Goal: Task Accomplishment & Management: Use online tool/utility

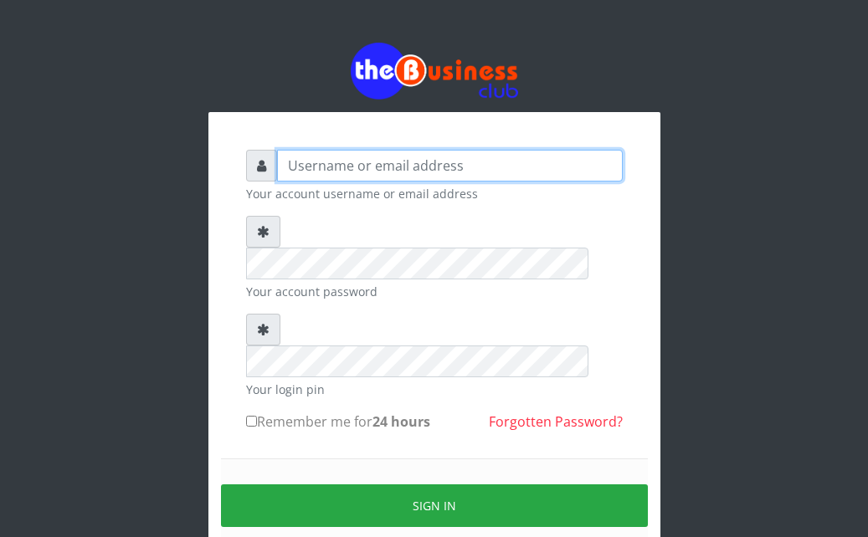
type input "Ahmed2222"
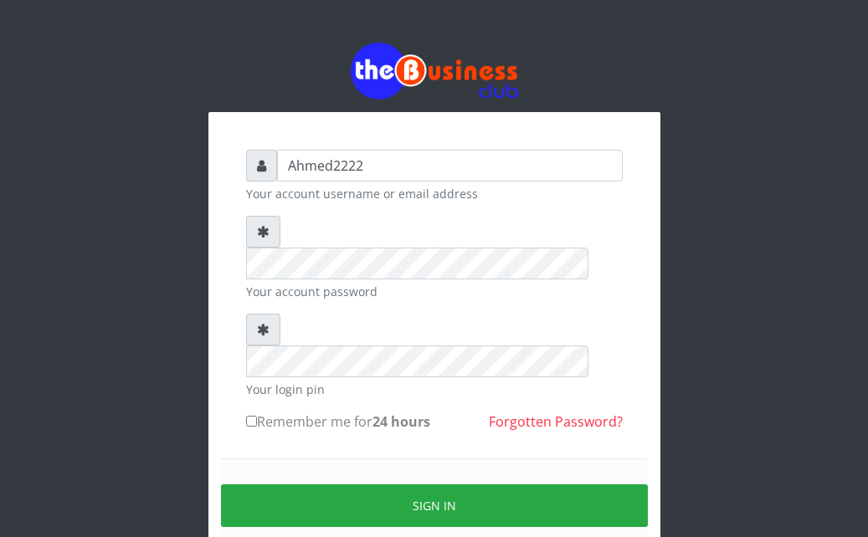
click at [250, 416] on input "Remember me for 24 hours" at bounding box center [251, 421] width 11 height 11
checkbox input "true"
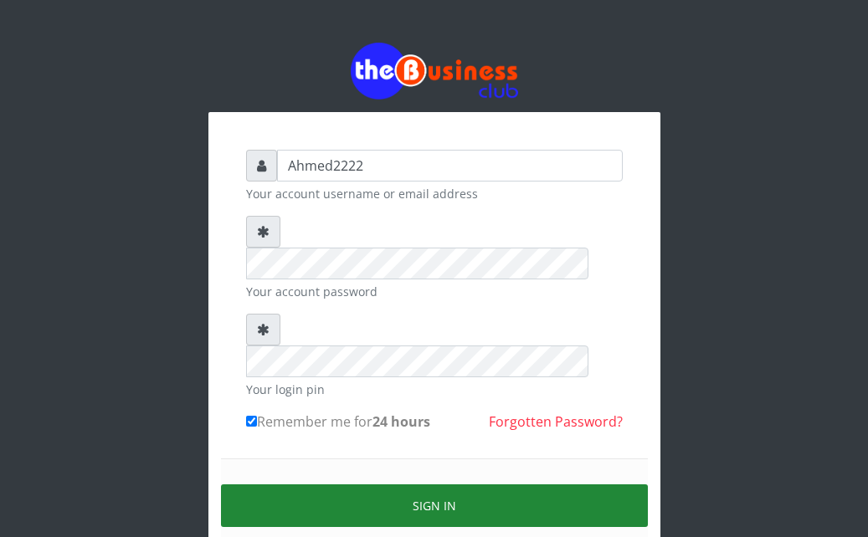
click at [304, 485] on button "Sign in" at bounding box center [434, 506] width 427 height 43
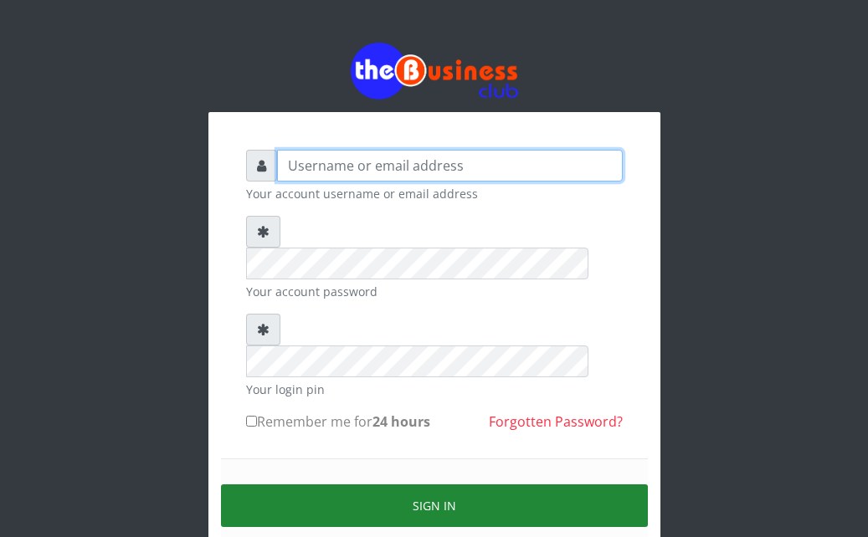
type input "Ahmed2222"
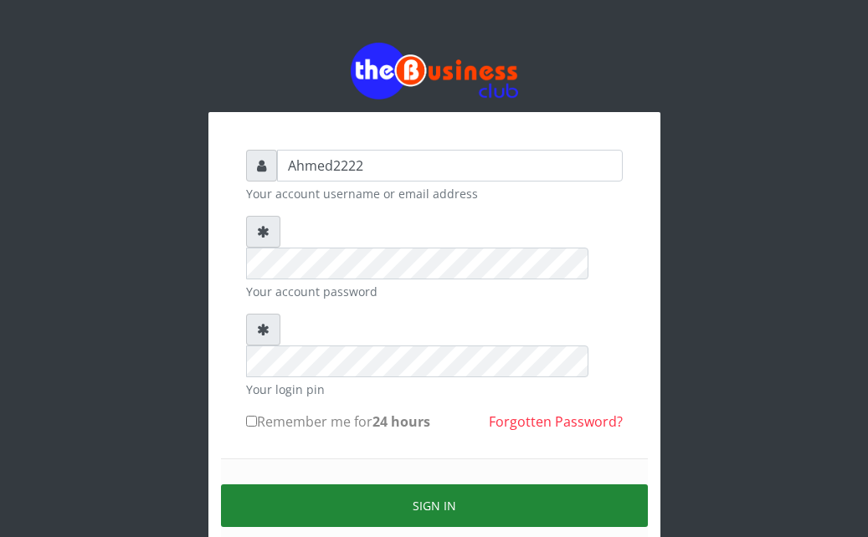
click at [292, 485] on button "Sign in" at bounding box center [434, 506] width 427 height 43
click at [511, 485] on button "Sign in" at bounding box center [434, 506] width 427 height 43
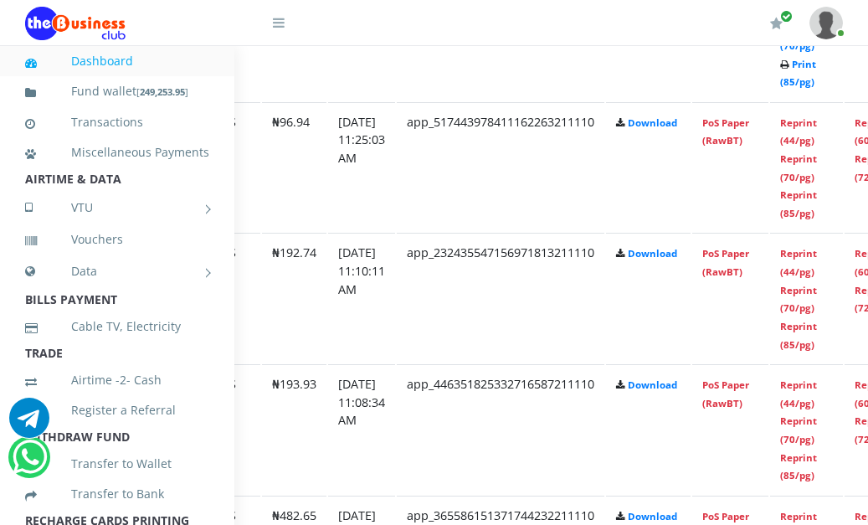
scroll to position [1219, 259]
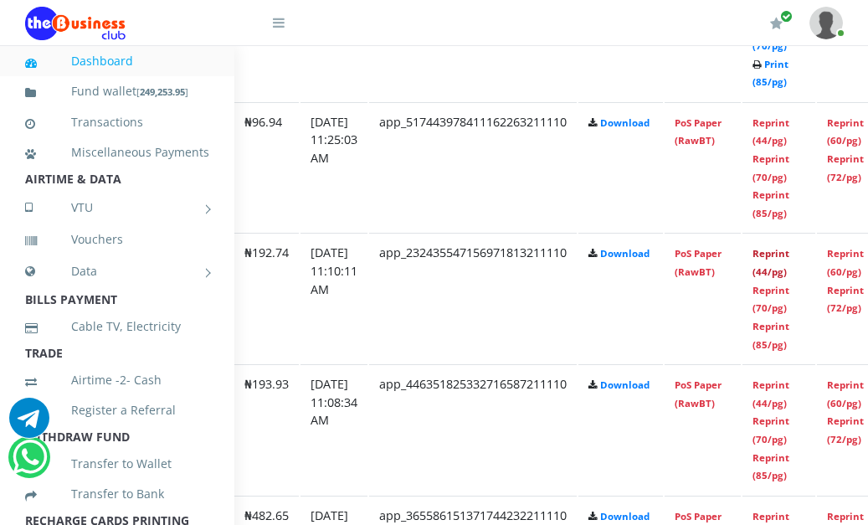
click at [790, 260] on link "Reprint (44/pg)" at bounding box center [771, 262] width 37 height 31
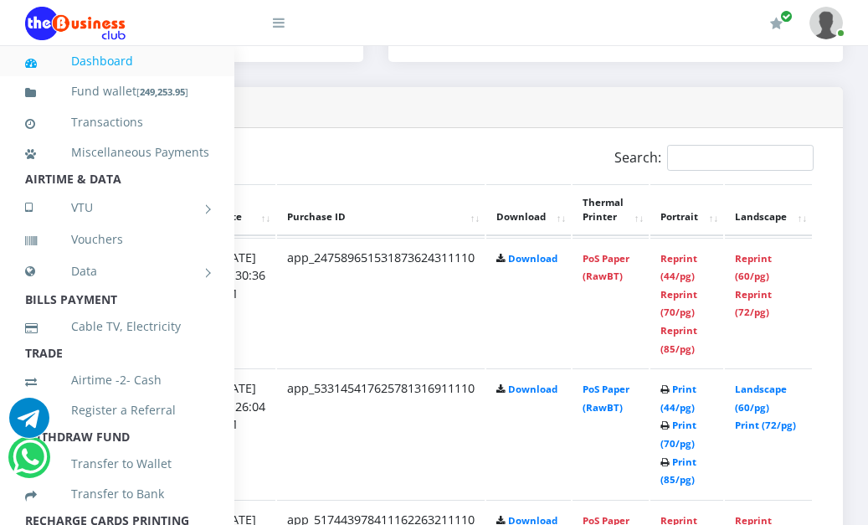
scroll to position [821, 361]
click at [697, 260] on link "Reprint (44/pg)" at bounding box center [679, 267] width 37 height 31
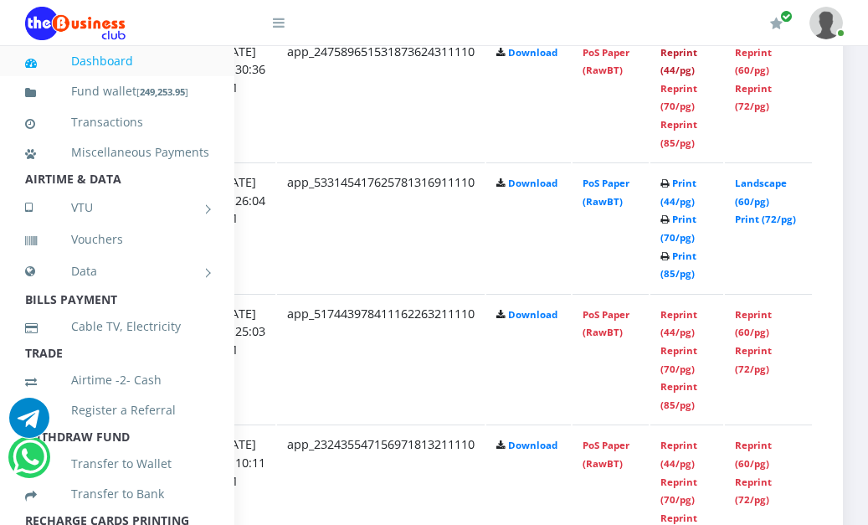
scroll to position [1028, 361]
click at [692, 332] on link "Reprint (44/pg)" at bounding box center [679, 322] width 37 height 31
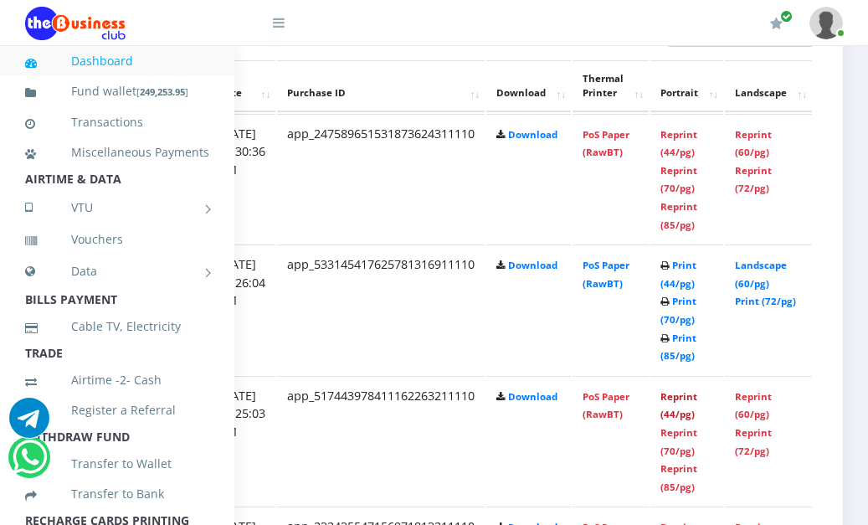
scroll to position [947, 361]
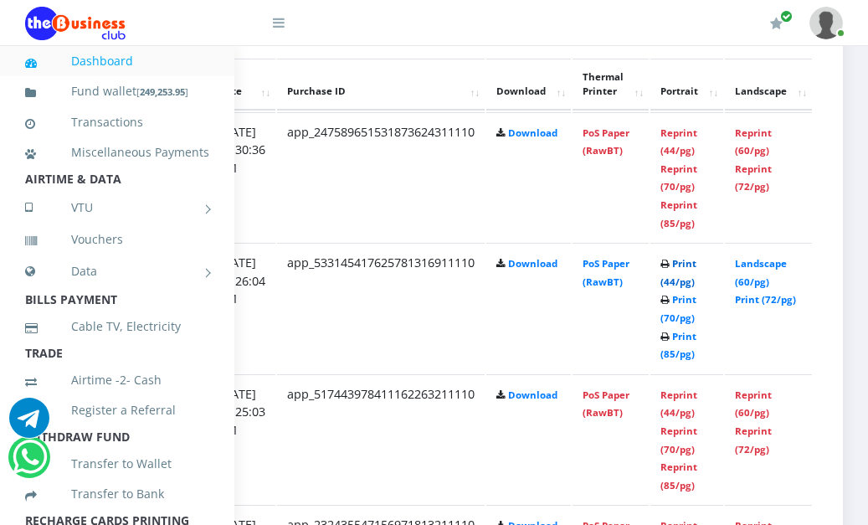
click at [697, 267] on link "Print (44/pg)" at bounding box center [679, 272] width 36 height 31
